Goal: Task Accomplishment & Management: Use online tool/utility

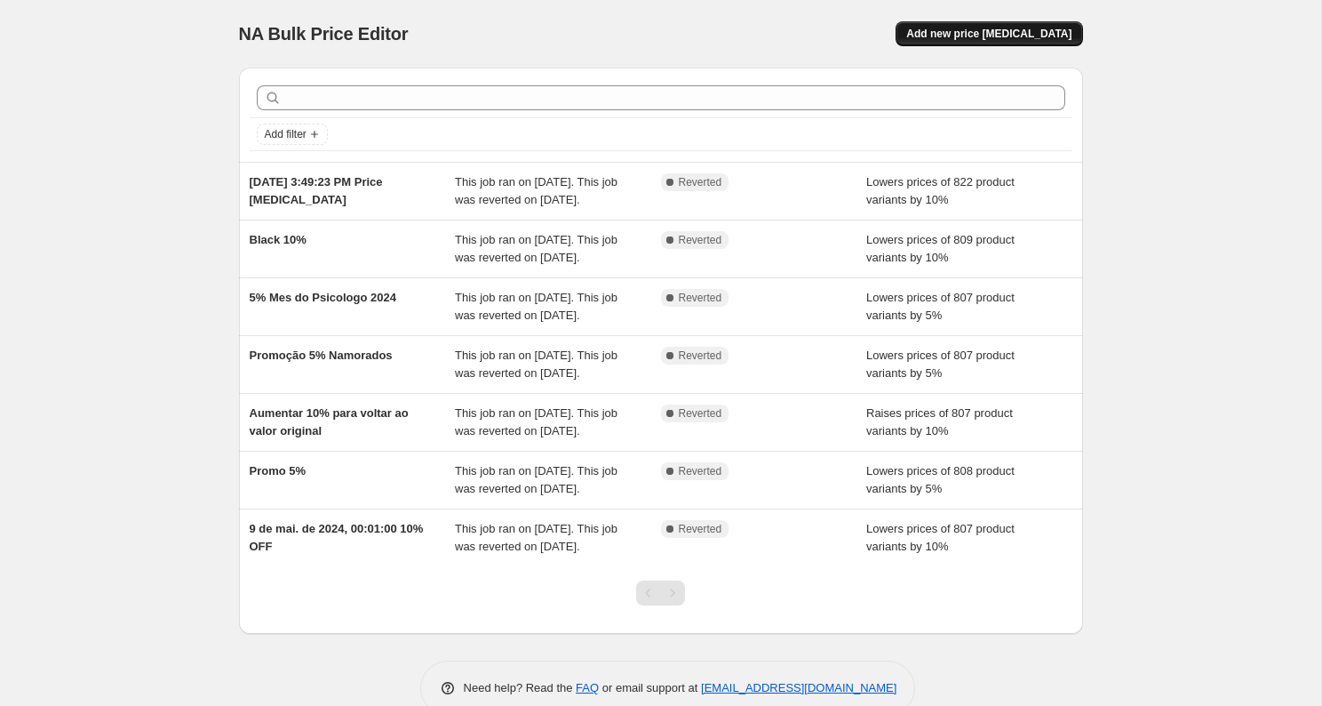
click at [1032, 33] on span "Add new price [MEDICAL_DATA]" at bounding box center [988, 34] width 165 height 14
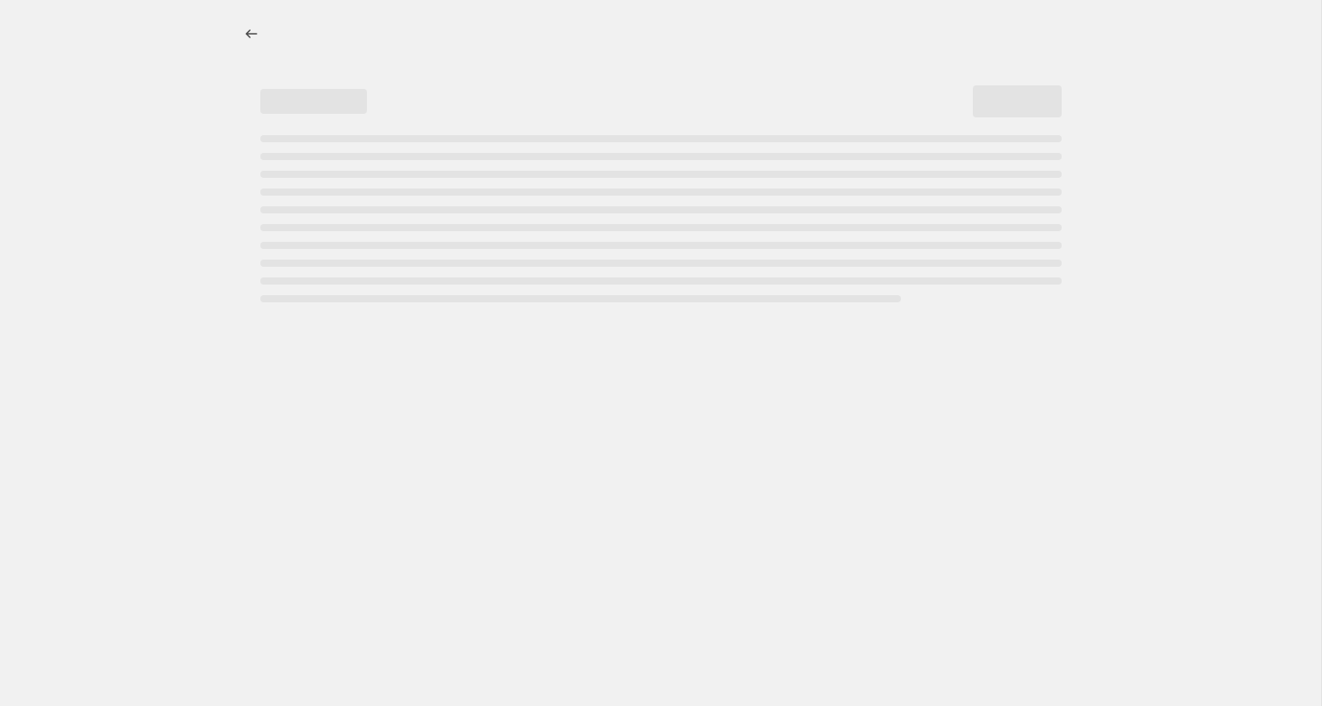
select select "percentage"
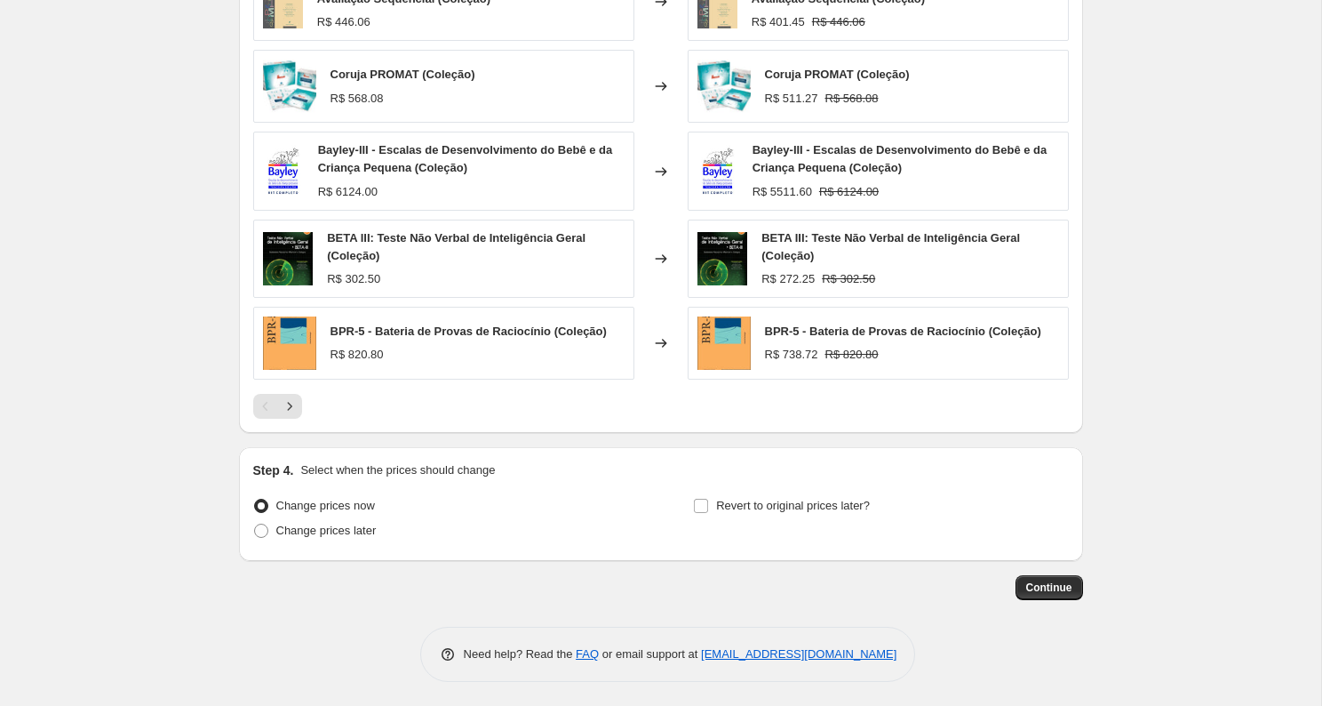
scroll to position [1088, 0]
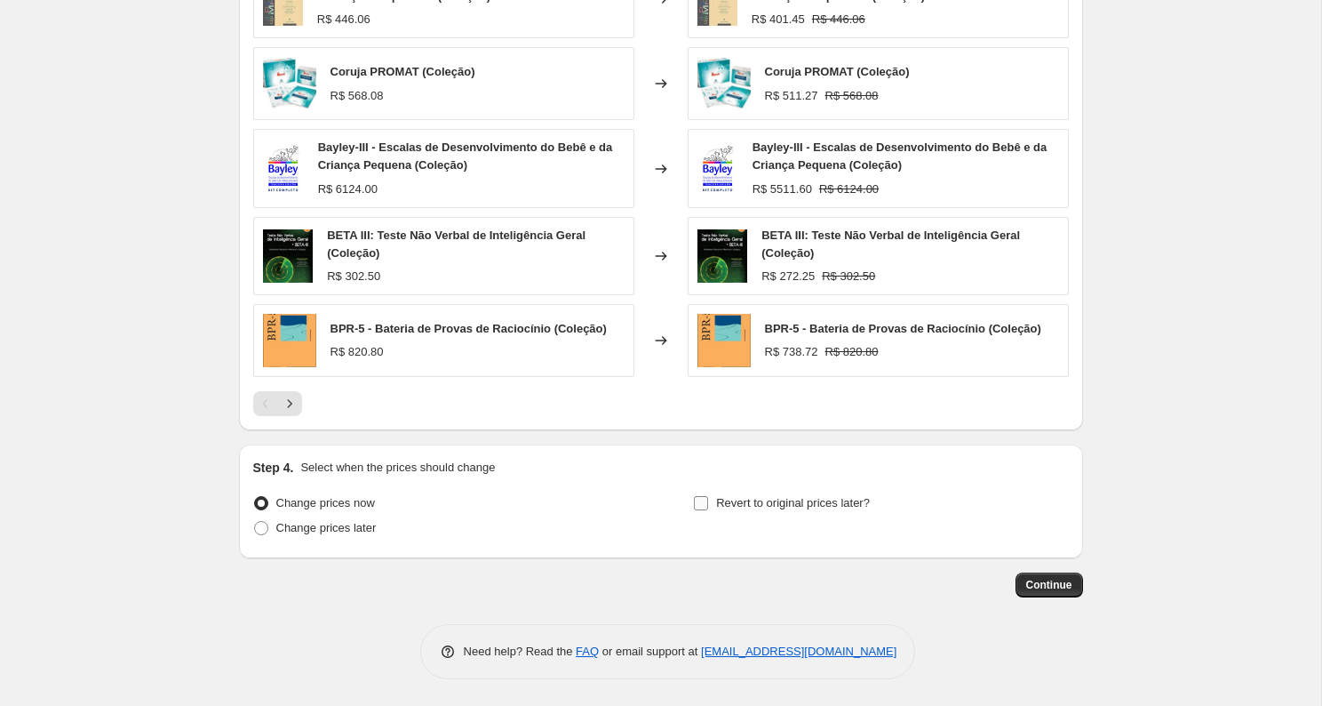
click at [700, 505] on input "Revert to original prices later?" at bounding box center [701, 503] width 14 height 14
checkbox input "true"
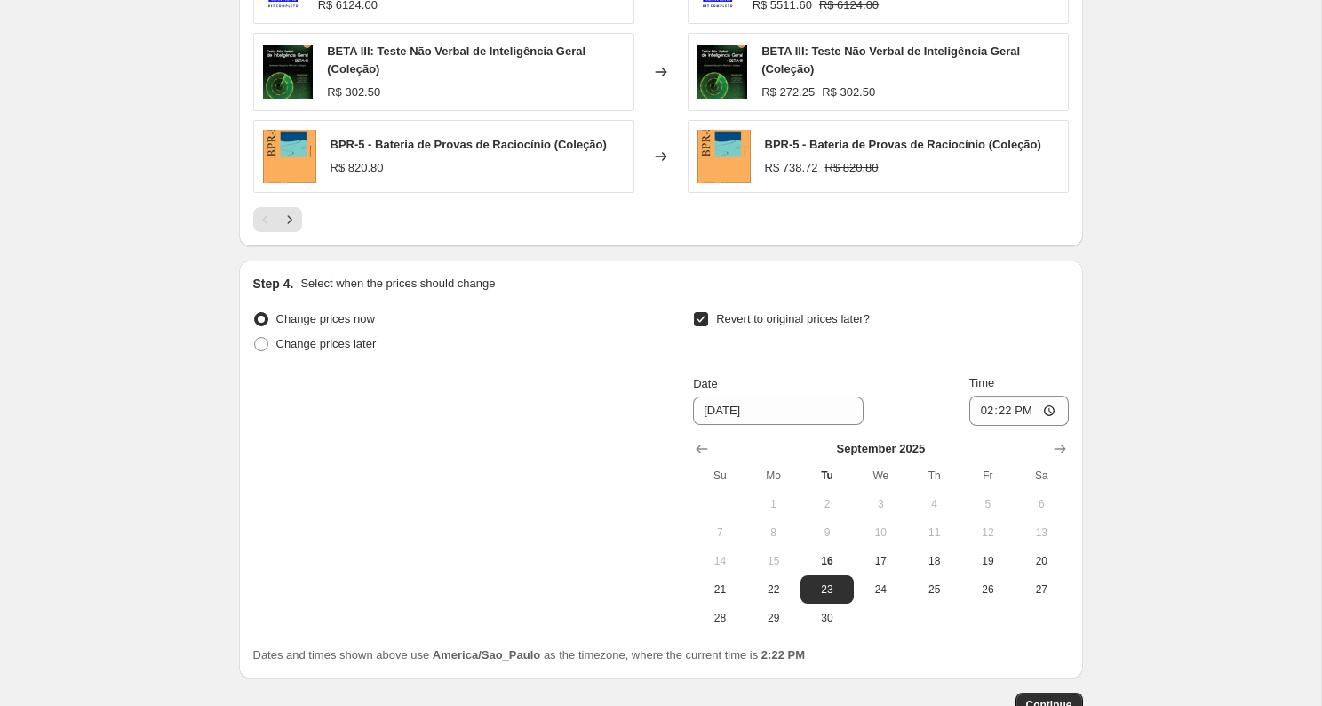
scroll to position [1392, 0]
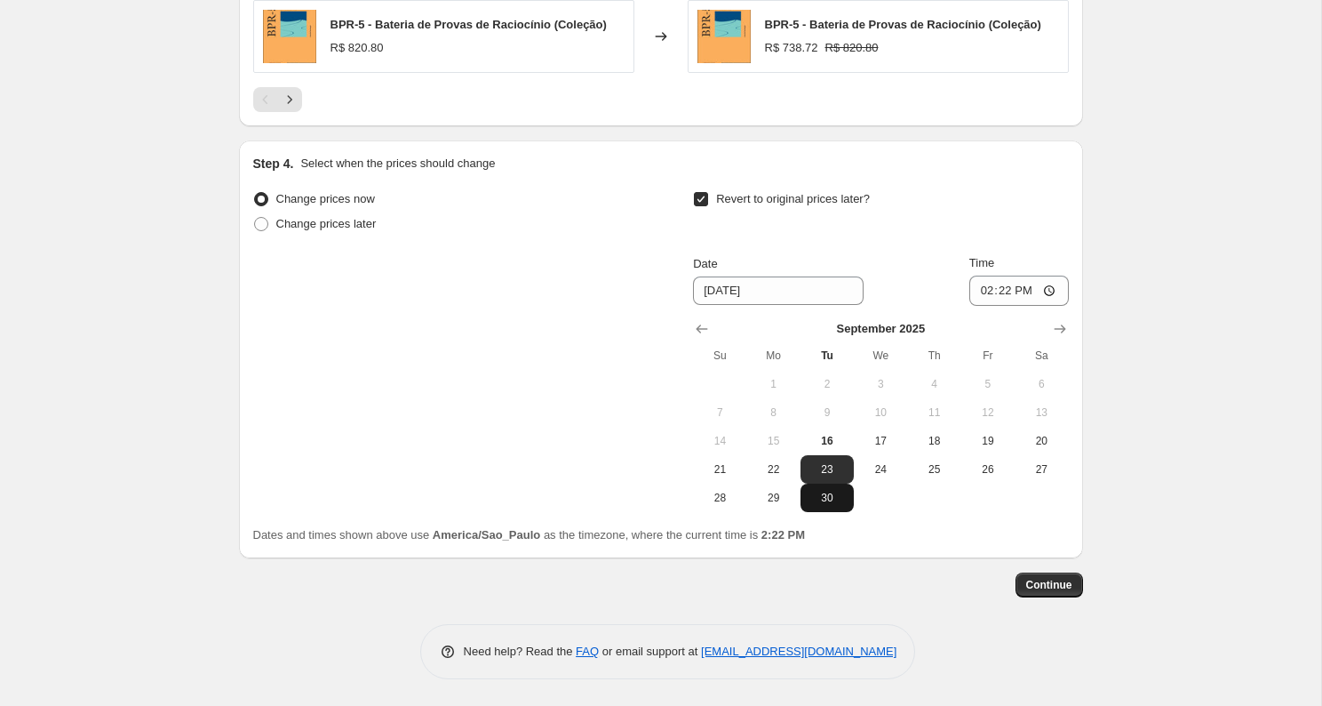
click at [834, 501] on span "30" at bounding box center [827, 498] width 39 height 14
click at [1065, 332] on icon "Show next month, October 2025" at bounding box center [1060, 329] width 18 height 18
click at [1065, 332] on icon "Show next month, November 2025" at bounding box center [1060, 329] width 18 height 18
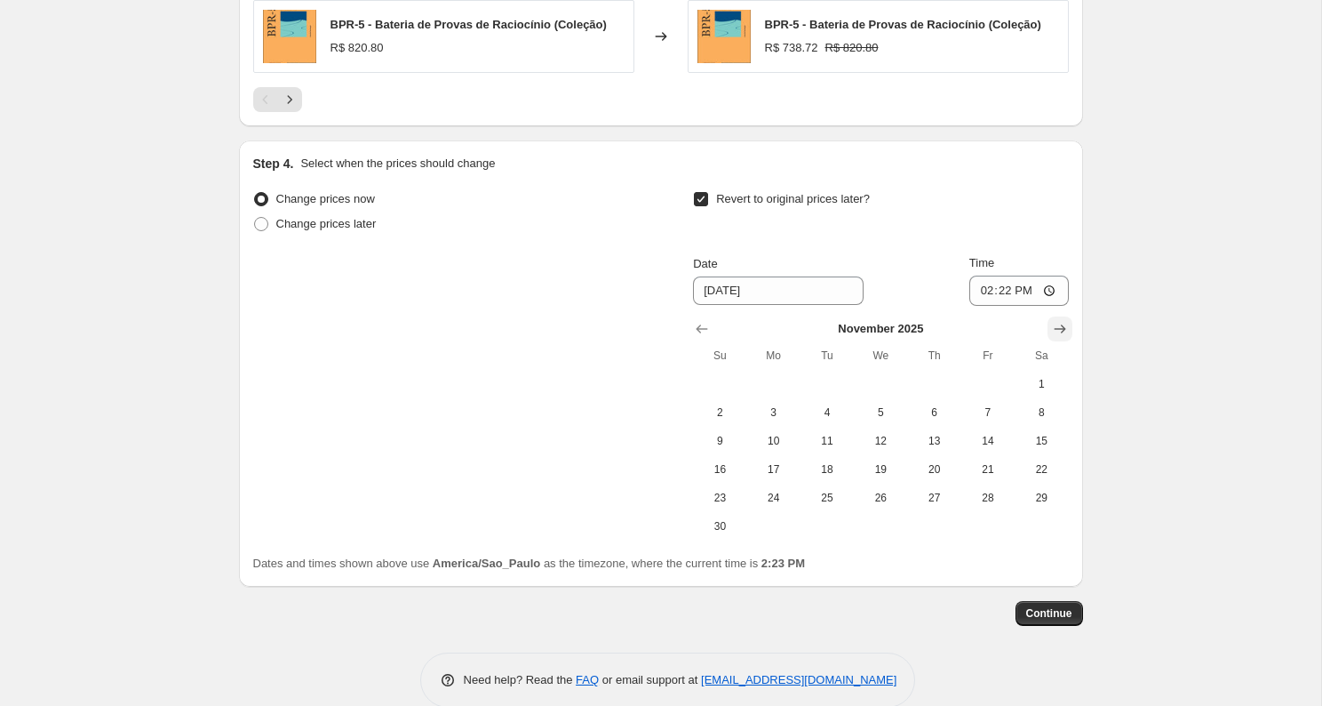
click at [1065, 332] on icon "Show next month, December 2025" at bounding box center [1060, 329] width 18 height 18
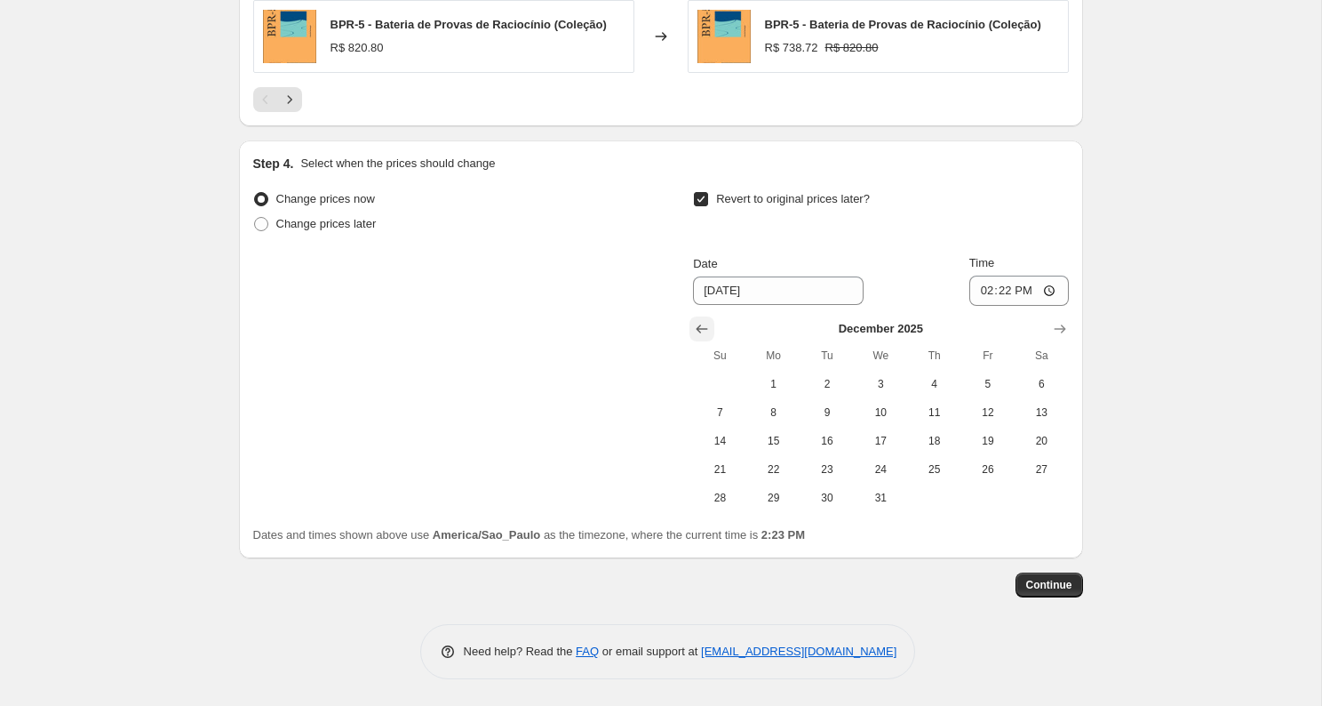
click at [706, 328] on icon "Show previous month, November 2025" at bounding box center [702, 329] width 18 height 18
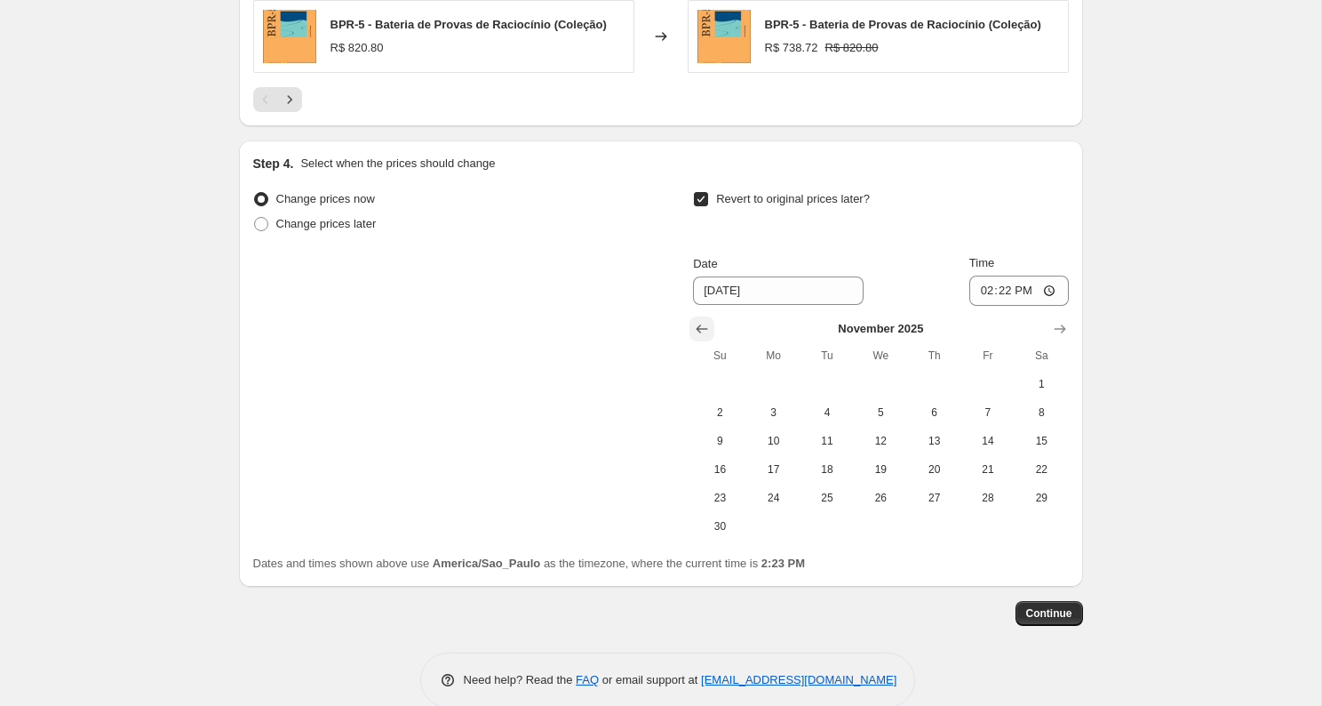
click at [706, 328] on icon "Show previous month, October 2025" at bounding box center [702, 329] width 18 height 18
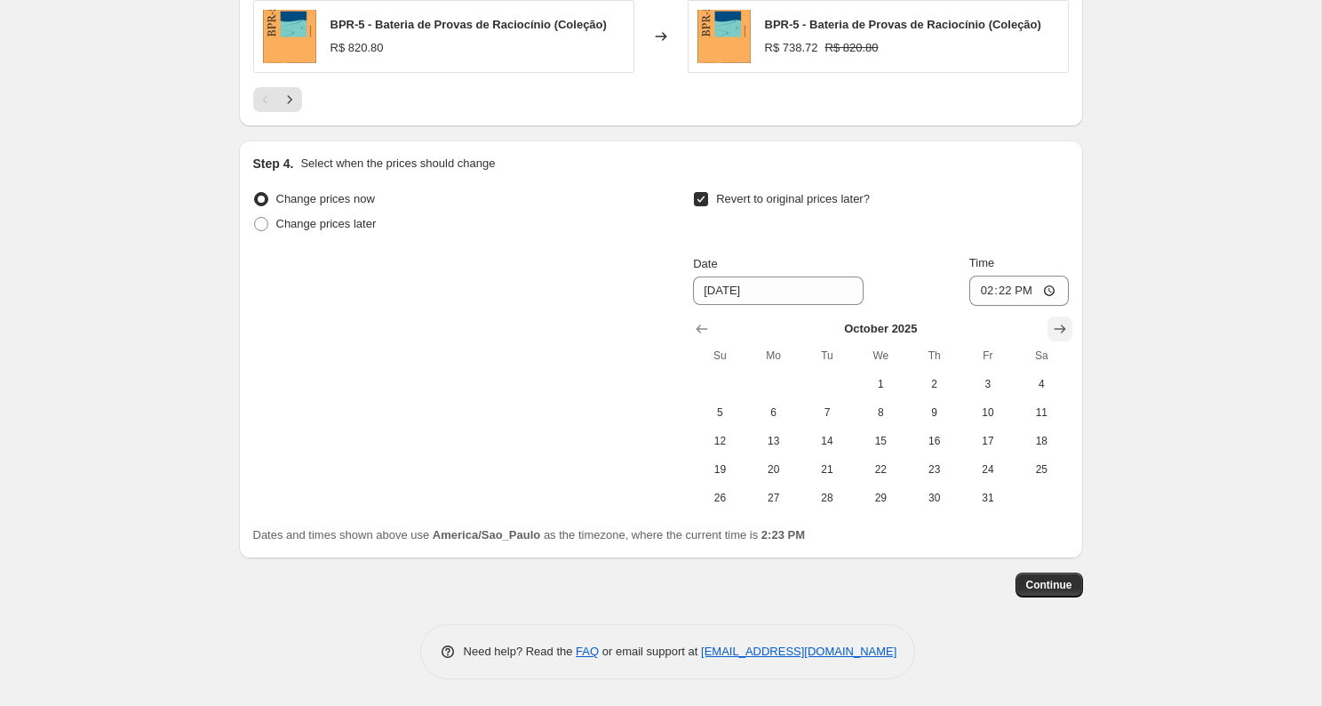
click at [1057, 329] on icon "Show next month, November 2025" at bounding box center [1060, 328] width 12 height 9
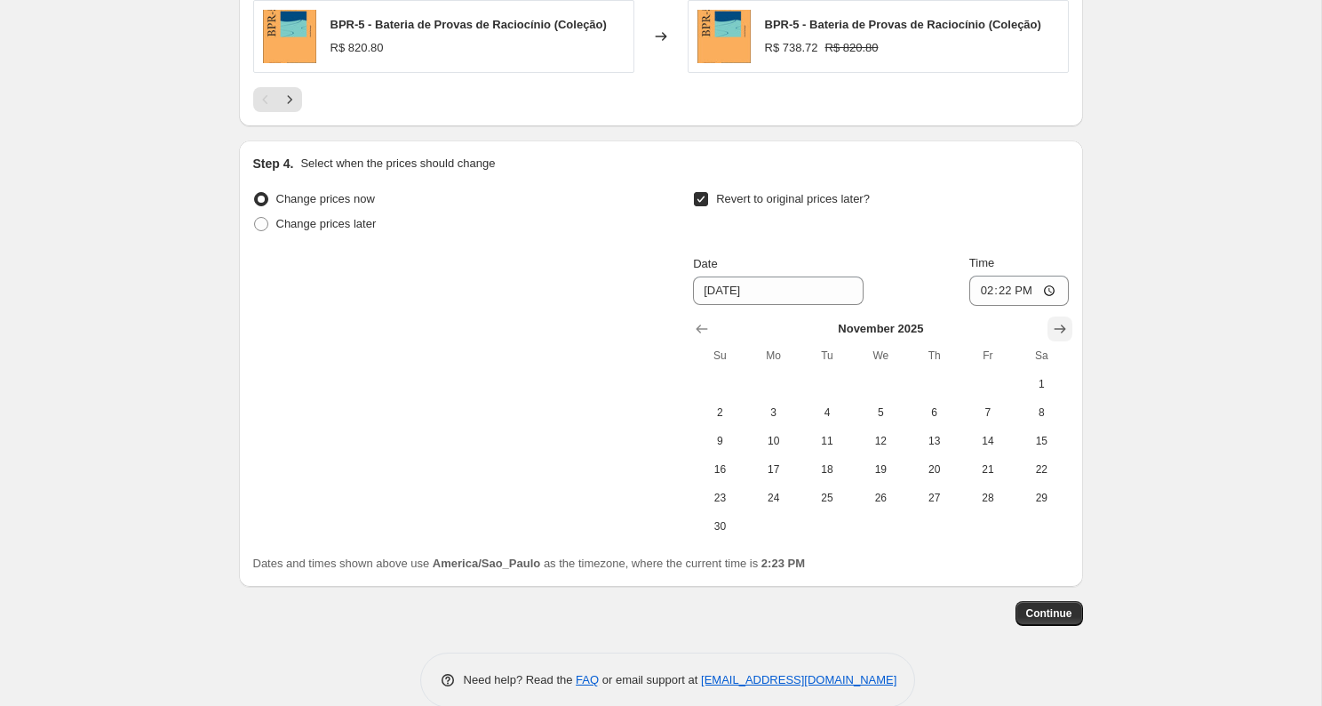
click at [1057, 329] on icon "Show next month, December 2025" at bounding box center [1060, 328] width 12 height 9
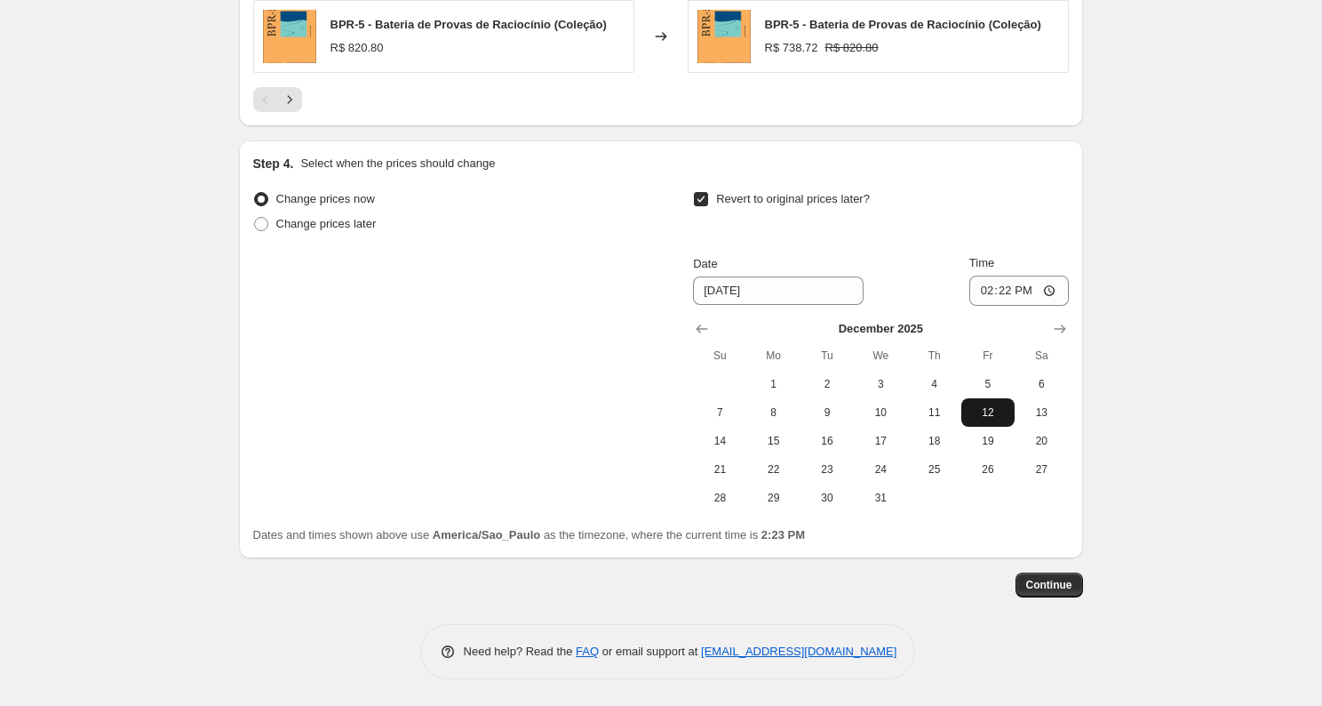
click at [994, 408] on span "12" at bounding box center [988, 412] width 39 height 14
type input "[DATE]"
click at [483, 339] on div "Change prices now Change prices later Revert to original prices later? Date [DA…" at bounding box center [661, 349] width 816 height 325
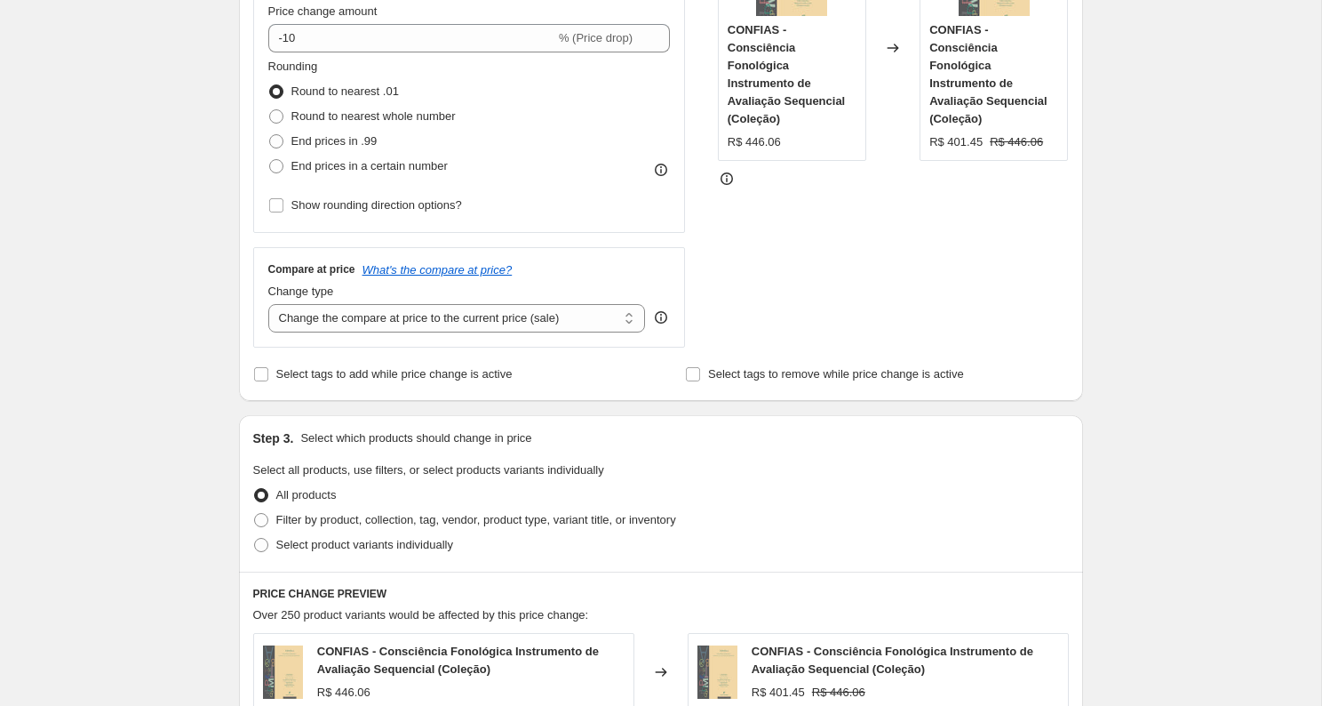
scroll to position [416, 0]
click at [262, 374] on input "Select tags to add while price change is active" at bounding box center [261, 373] width 14 height 14
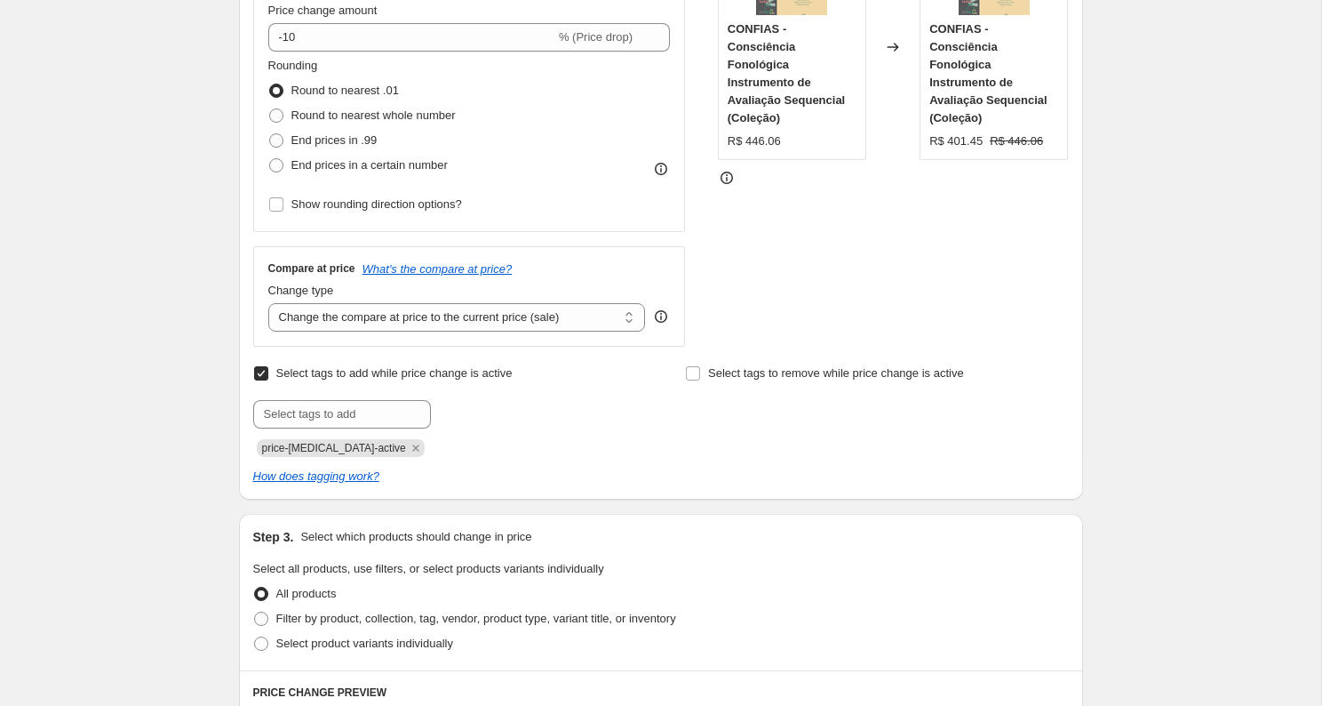
click at [259, 376] on input "Select tags to add while price change is active" at bounding box center [261, 373] width 14 height 14
checkbox input "false"
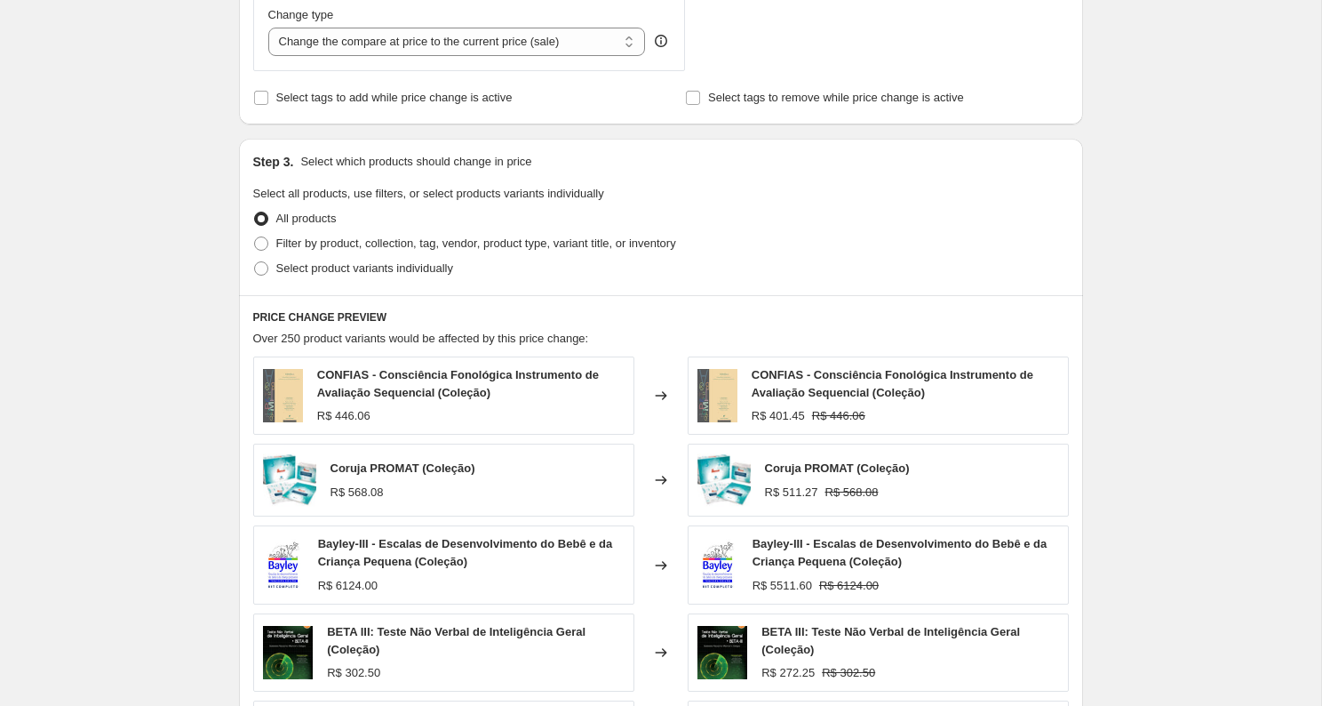
scroll to position [743, 0]
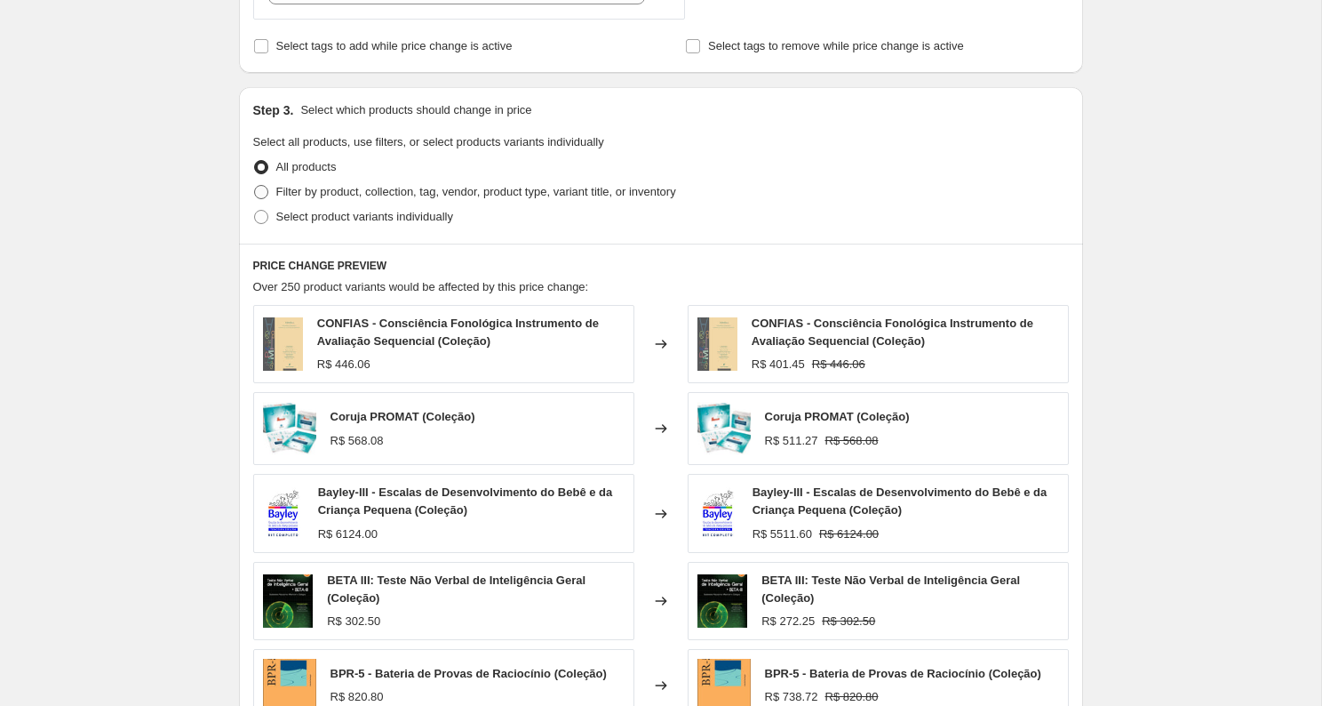
click at [263, 194] on span at bounding box center [261, 192] width 14 height 14
click at [255, 186] on input "Filter by product, collection, tag, vendor, product type, variant title, or inv…" at bounding box center [254, 185] width 1 height 1
radio input "true"
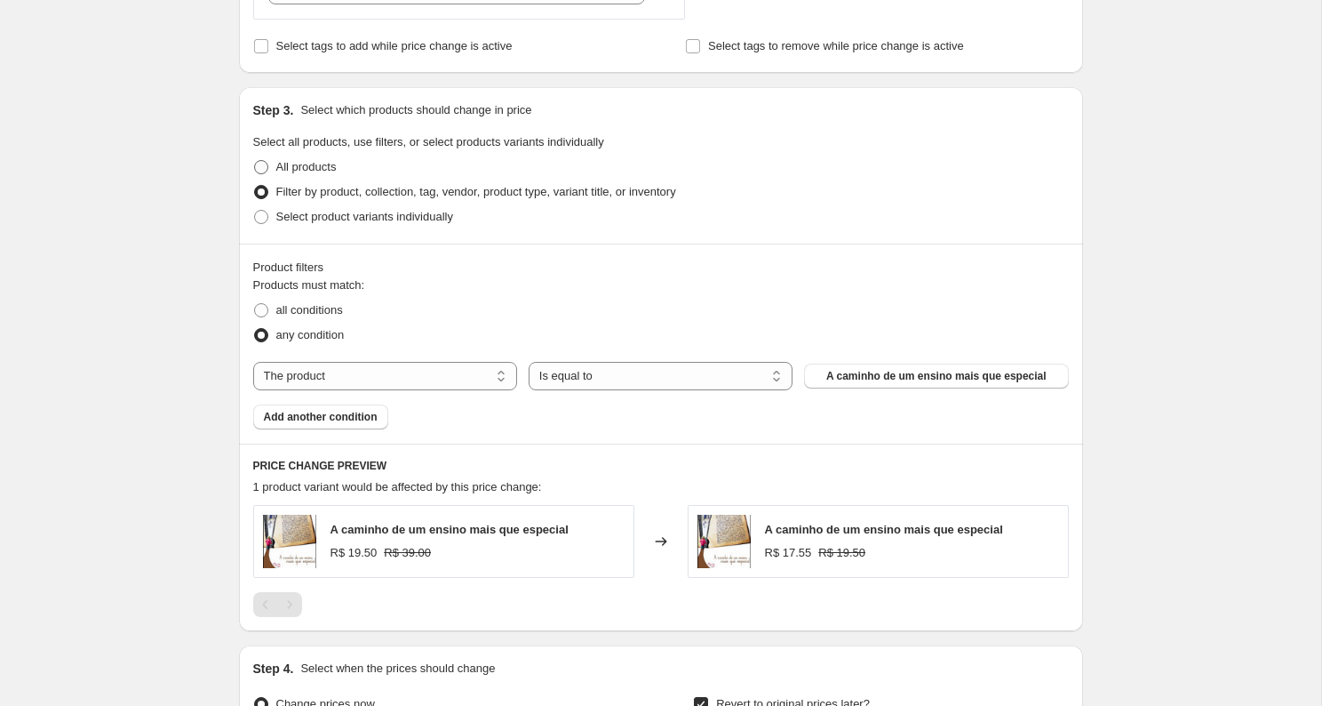
click at [259, 169] on span at bounding box center [261, 167] width 14 height 14
click at [255, 161] on input "All products" at bounding box center [254, 160] width 1 height 1
radio input "true"
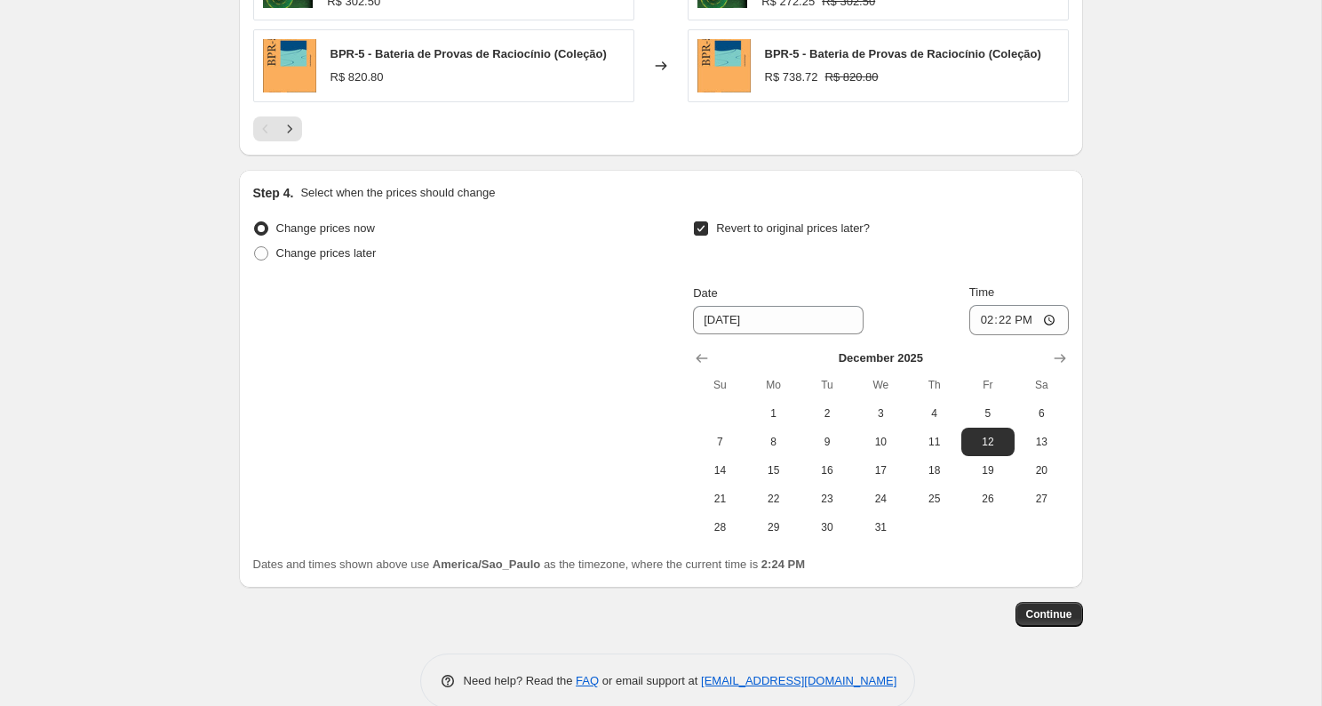
scroll to position [1392, 0]
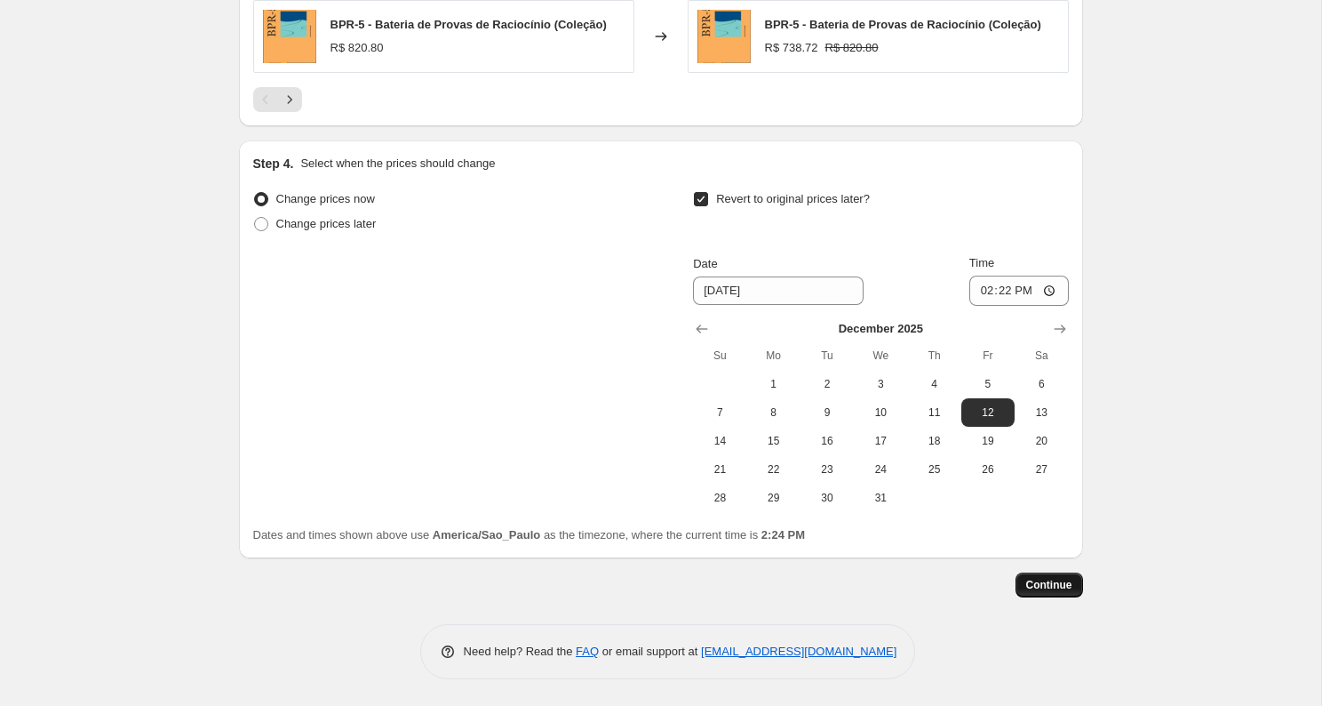
click at [1041, 587] on span "Continue" at bounding box center [1049, 585] width 46 height 14
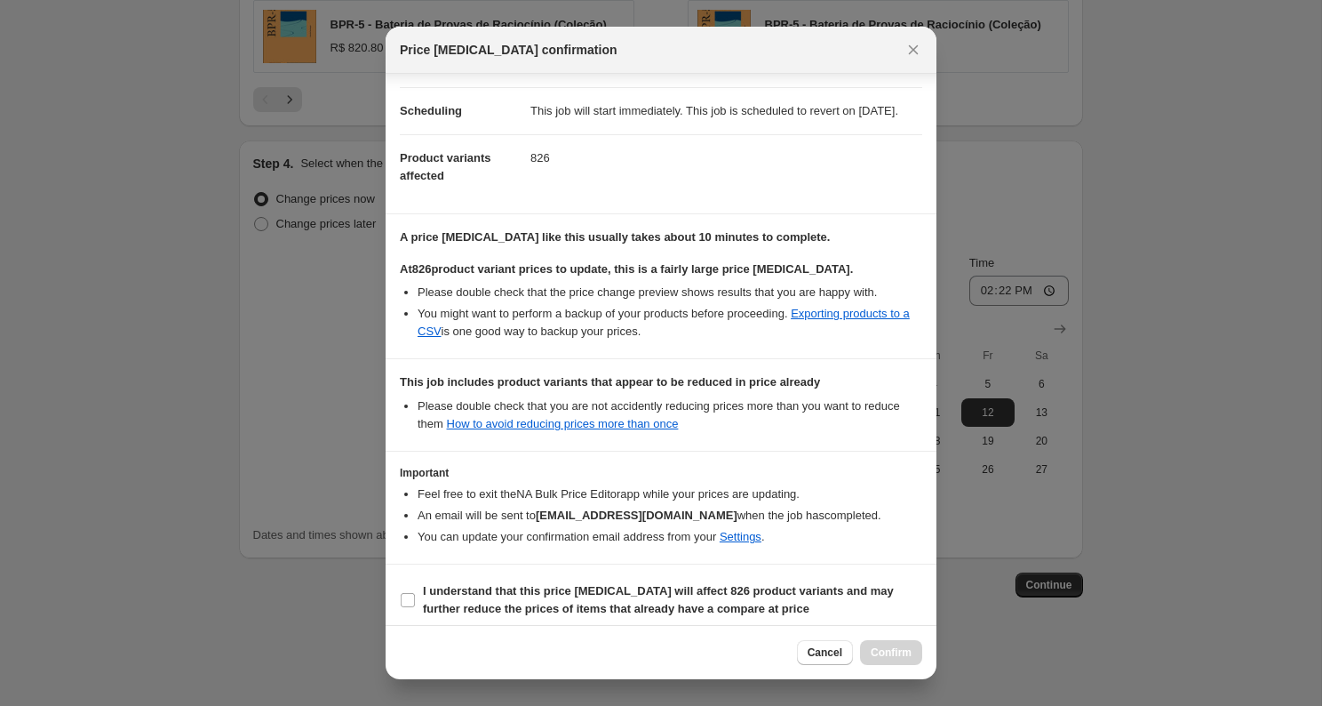
scroll to position [158, 0]
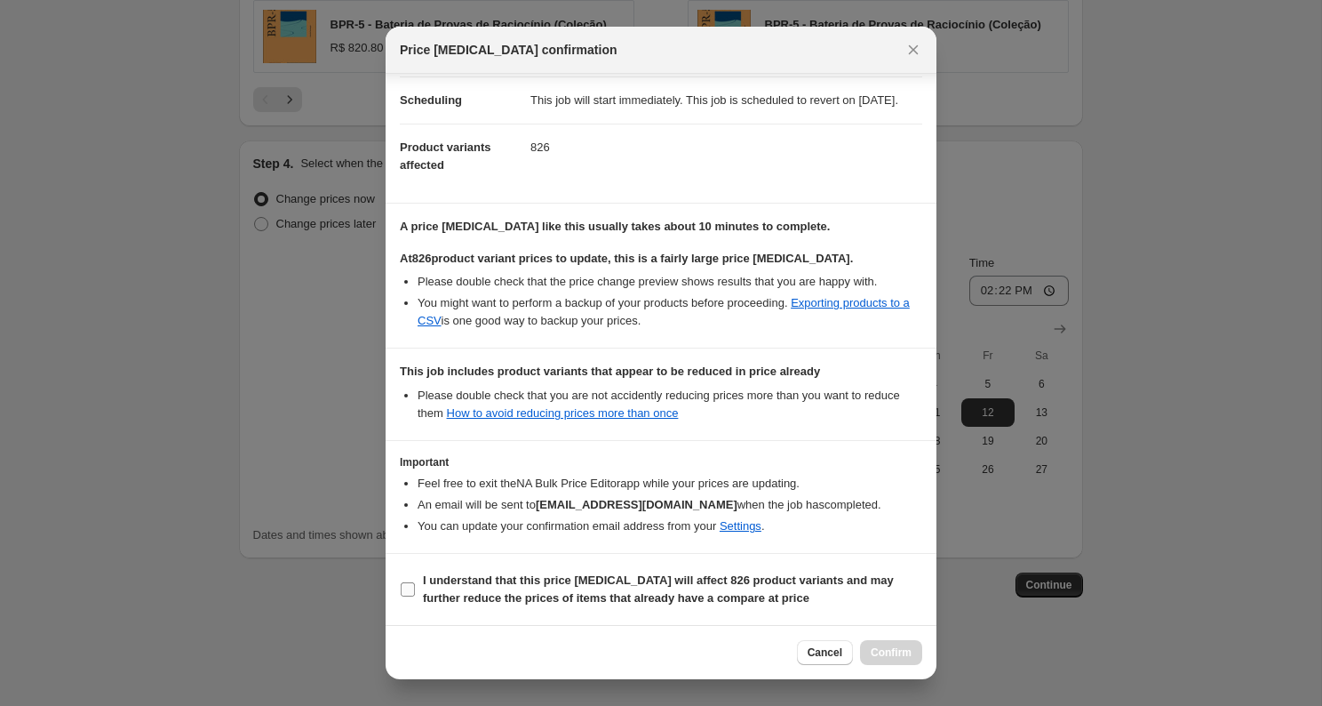
click at [409, 592] on input "I understand that this price [MEDICAL_DATA] will affect 826 product variants an…" at bounding box center [408, 589] width 14 height 14
checkbox input "true"
click at [896, 657] on span "Confirm" at bounding box center [891, 652] width 41 height 14
